Goal: Navigation & Orientation: Find specific page/section

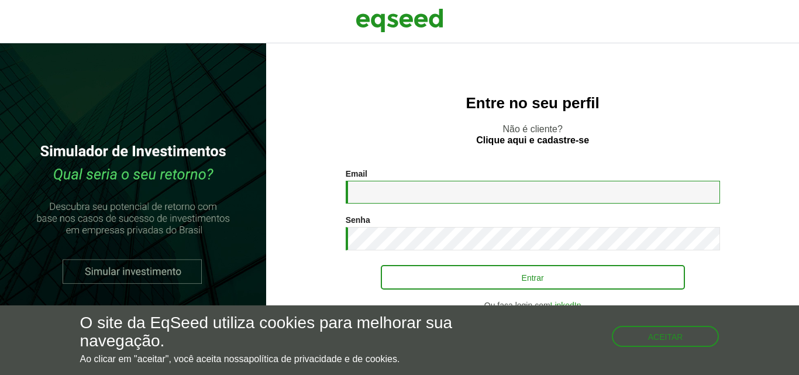
type input "**********"
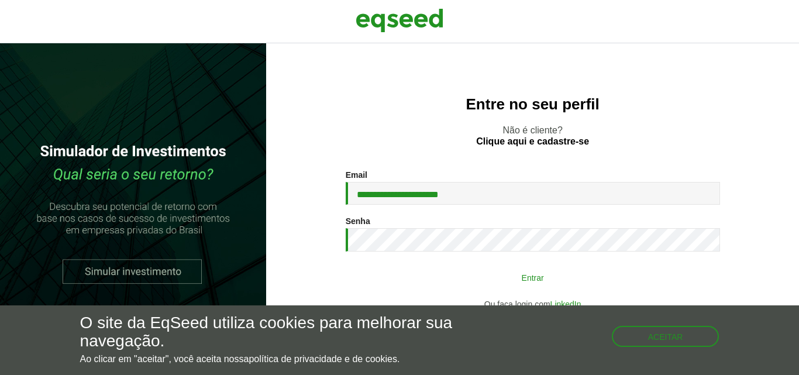
click at [437, 275] on button "Entrar" at bounding box center [533, 277] width 304 height 22
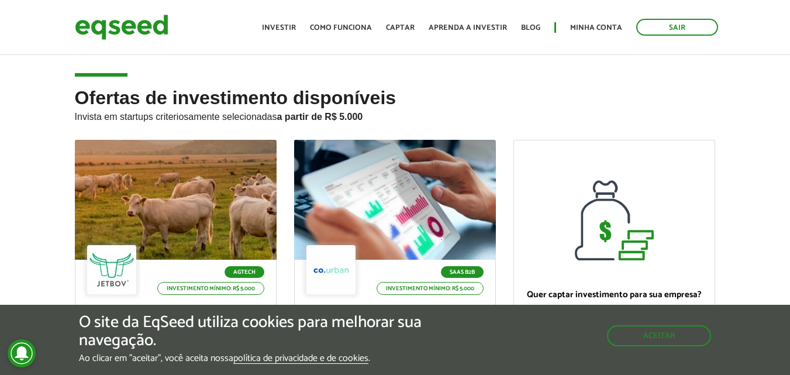
click at [606, 20] on ul "Início Investir Como funciona Captar Aprenda a investir Blog Minha conta Sair" at bounding box center [490, 27] width 468 height 17
click at [603, 29] on link "Minha conta" at bounding box center [596, 28] width 52 height 8
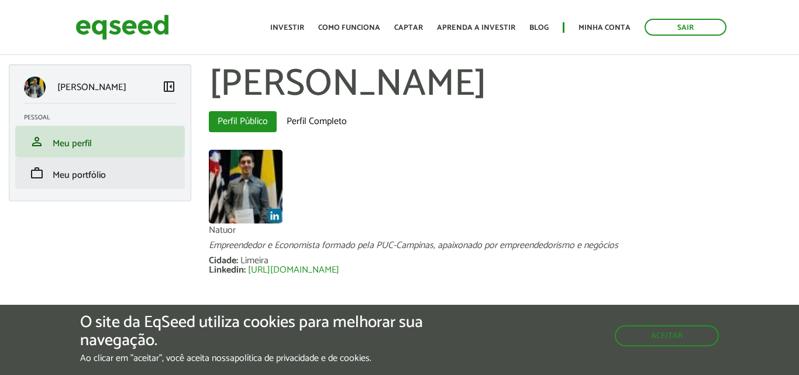
click at [49, 182] on li "work Meu portfólio" at bounding box center [100, 173] width 170 height 32
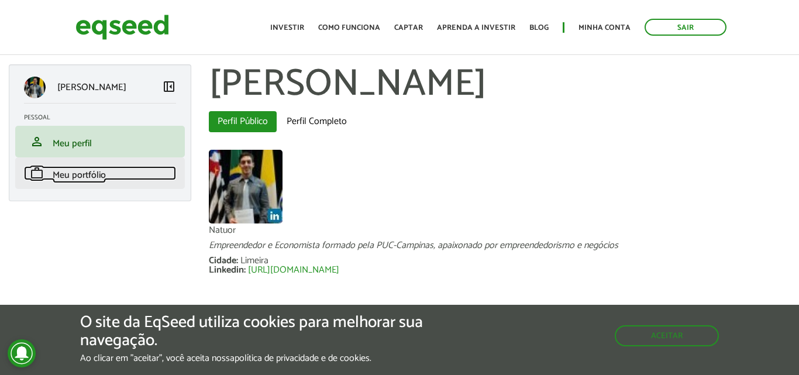
click at [59, 175] on span "Meu portfólio" at bounding box center [79, 175] width 53 height 16
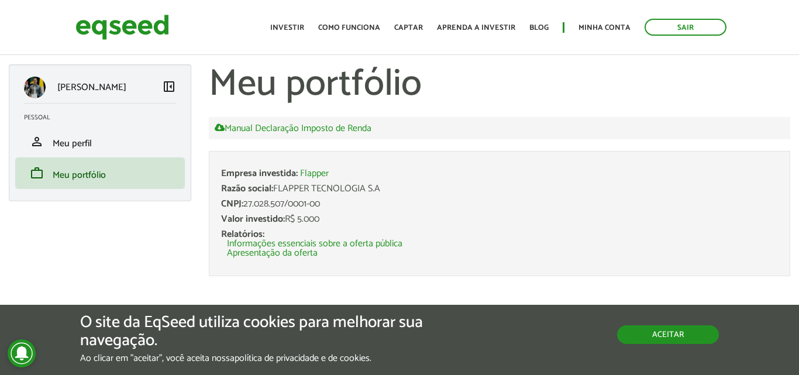
click at [664, 339] on button "Aceitar" at bounding box center [668, 334] width 102 height 19
